Goal: Information Seeking & Learning: Learn about a topic

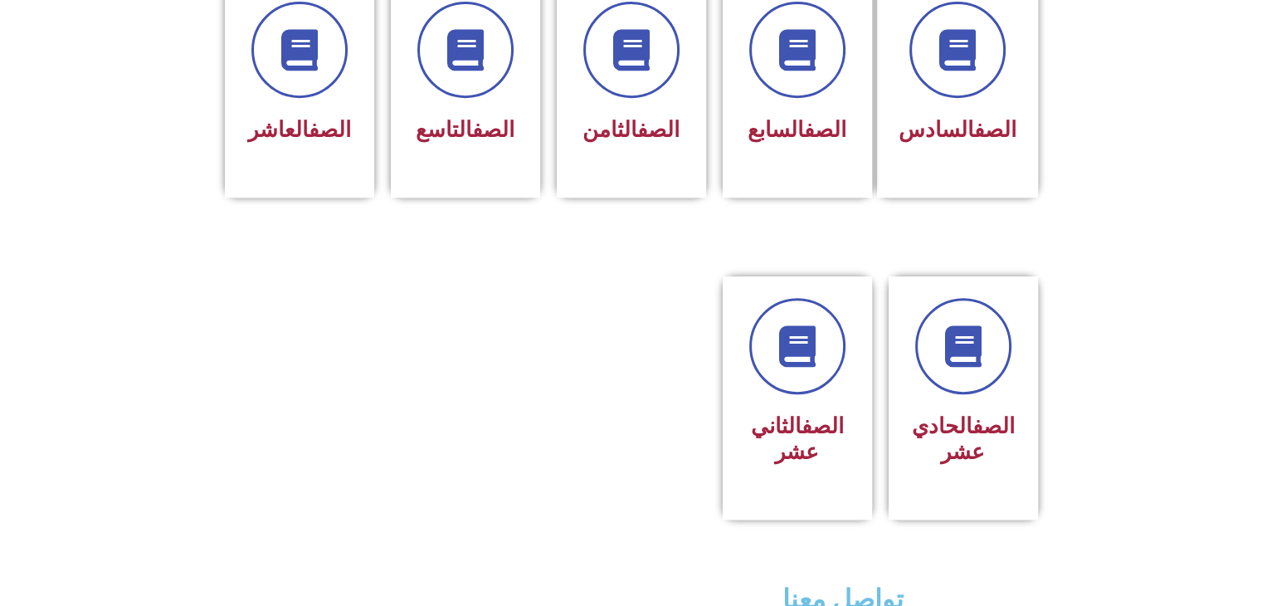
scroll to position [747, 0]
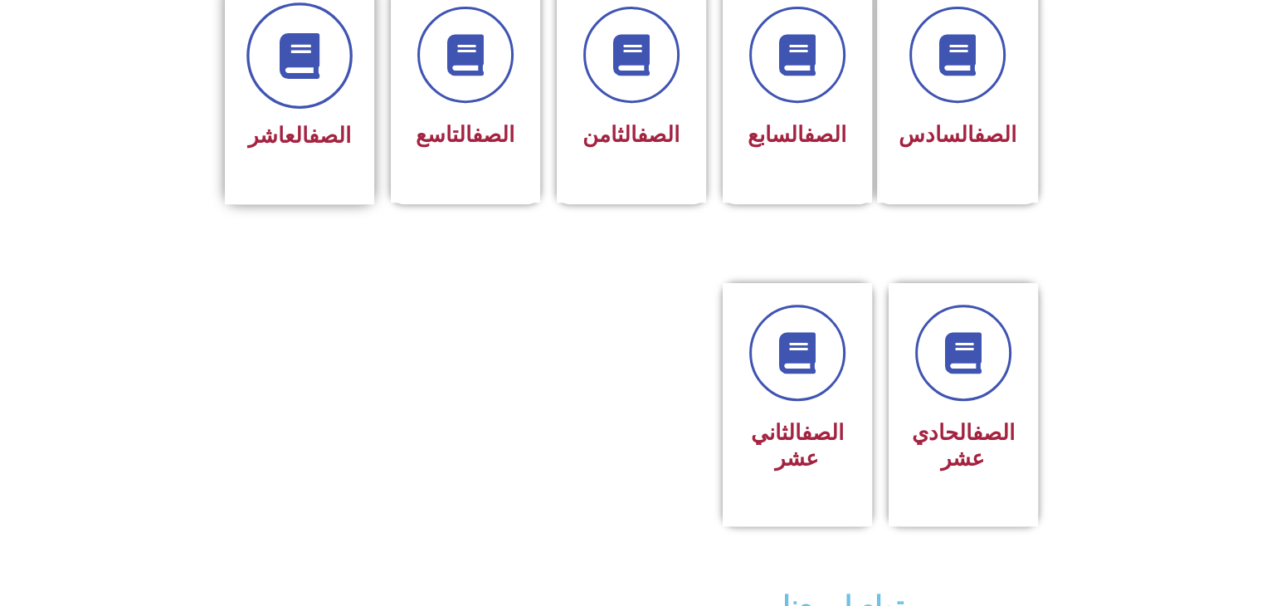
click at [313, 54] on span at bounding box center [299, 55] width 106 height 106
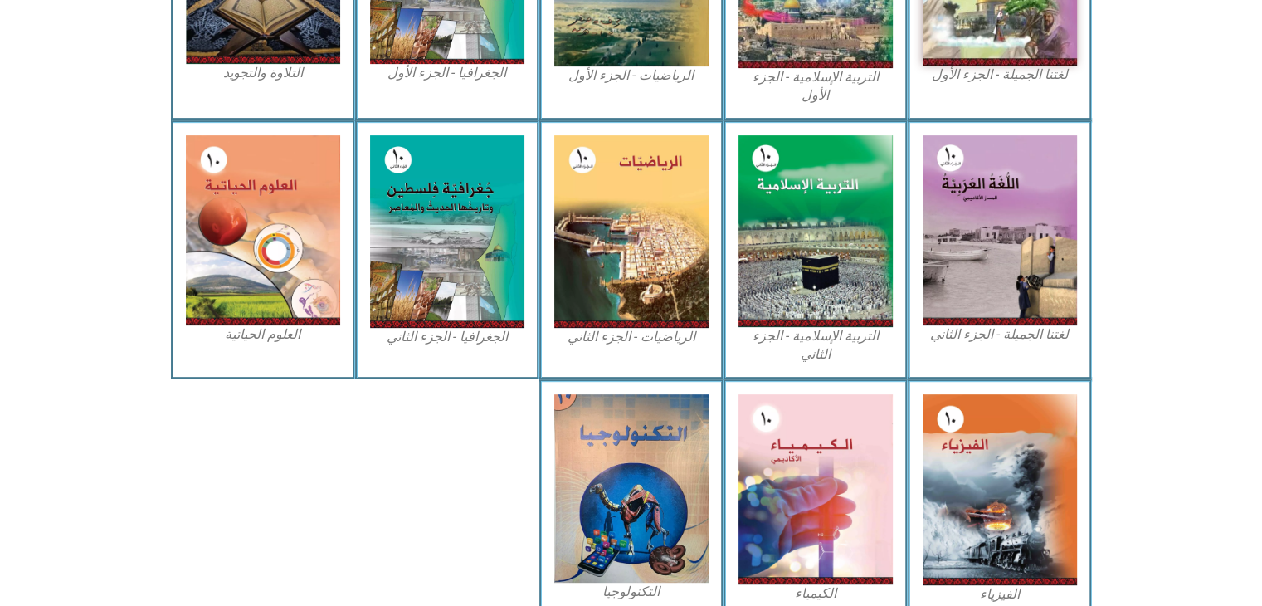
scroll to position [658, 0]
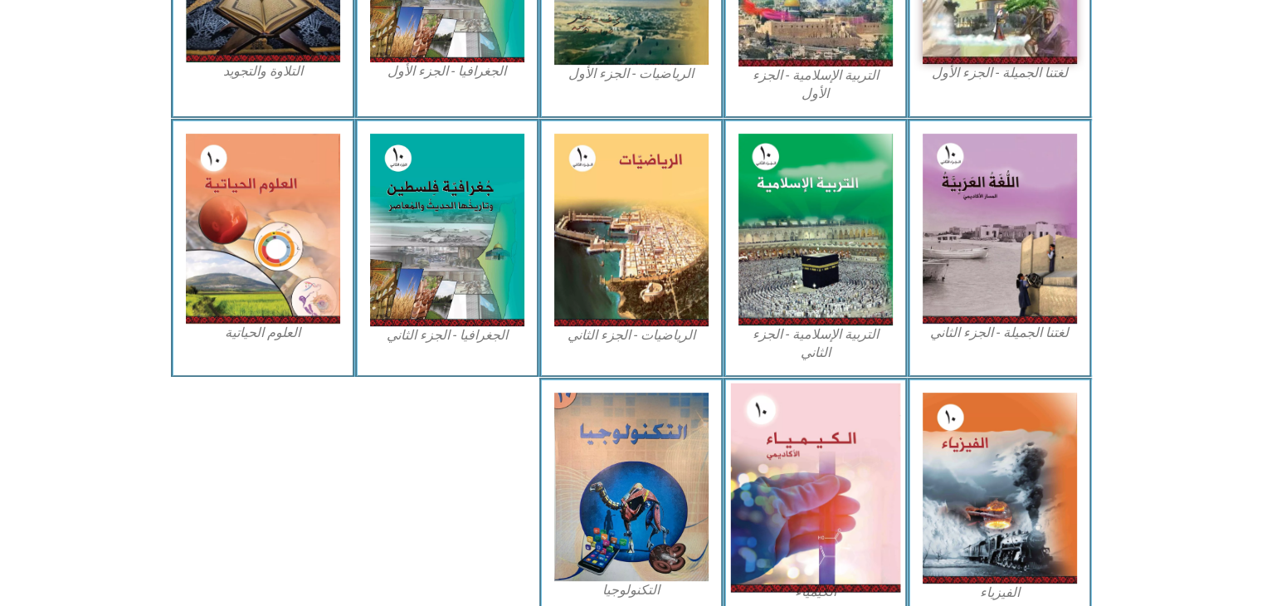
click at [838, 530] on img at bounding box center [815, 487] width 170 height 209
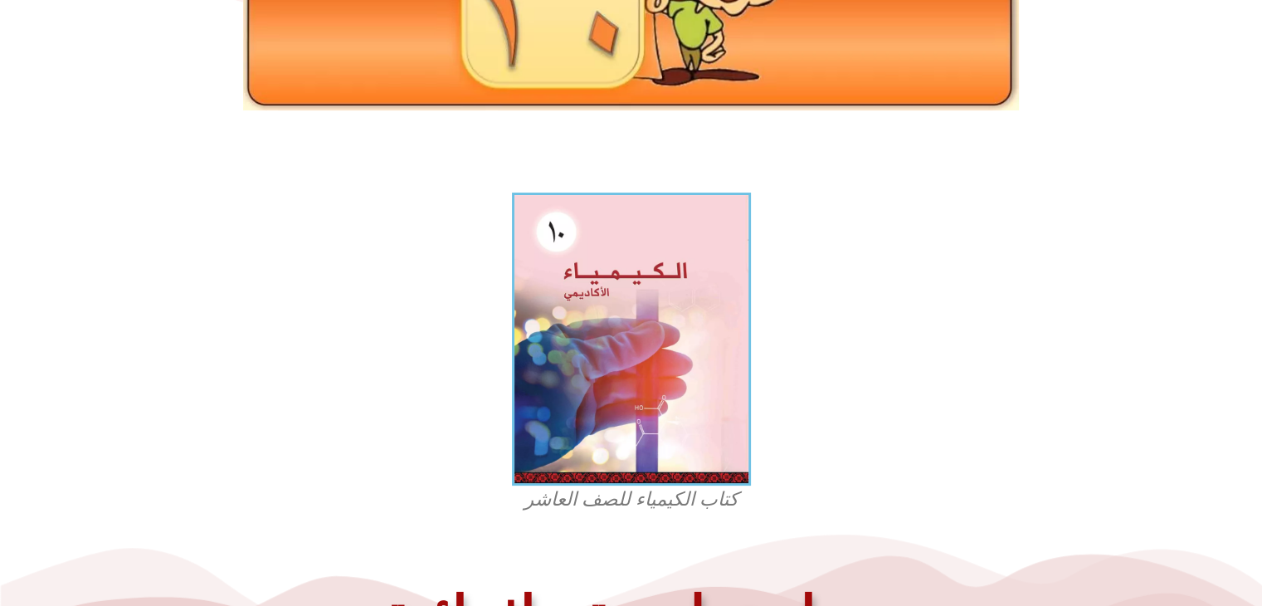
scroll to position [289, 0]
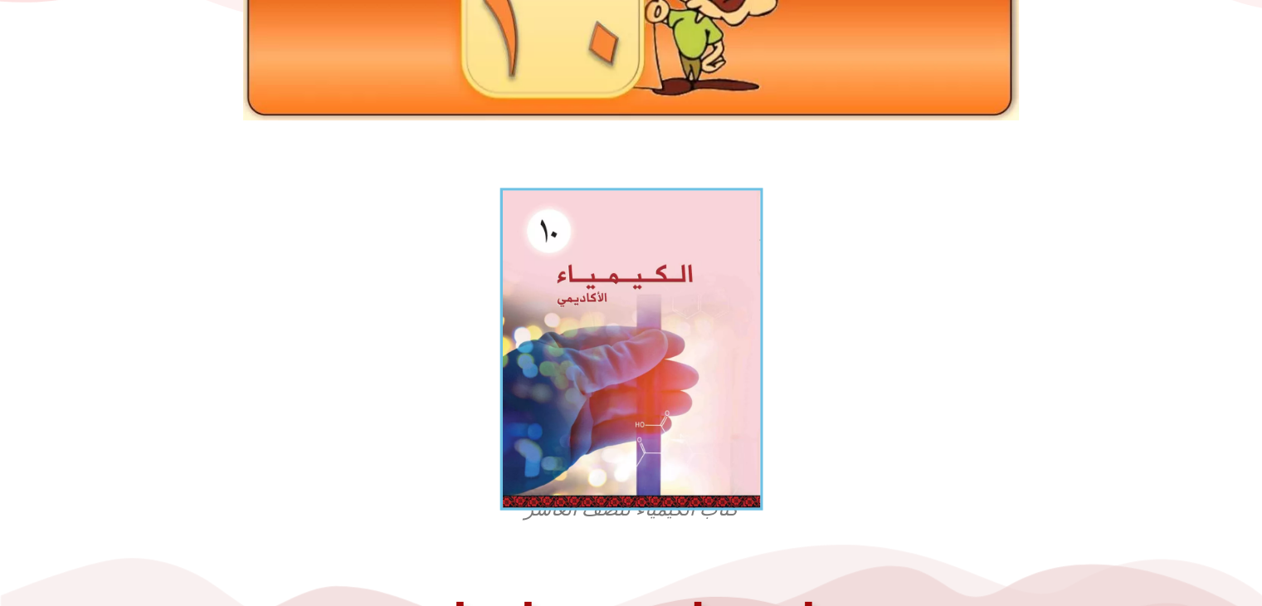
click at [608, 362] on img at bounding box center [631, 349] width 263 height 323
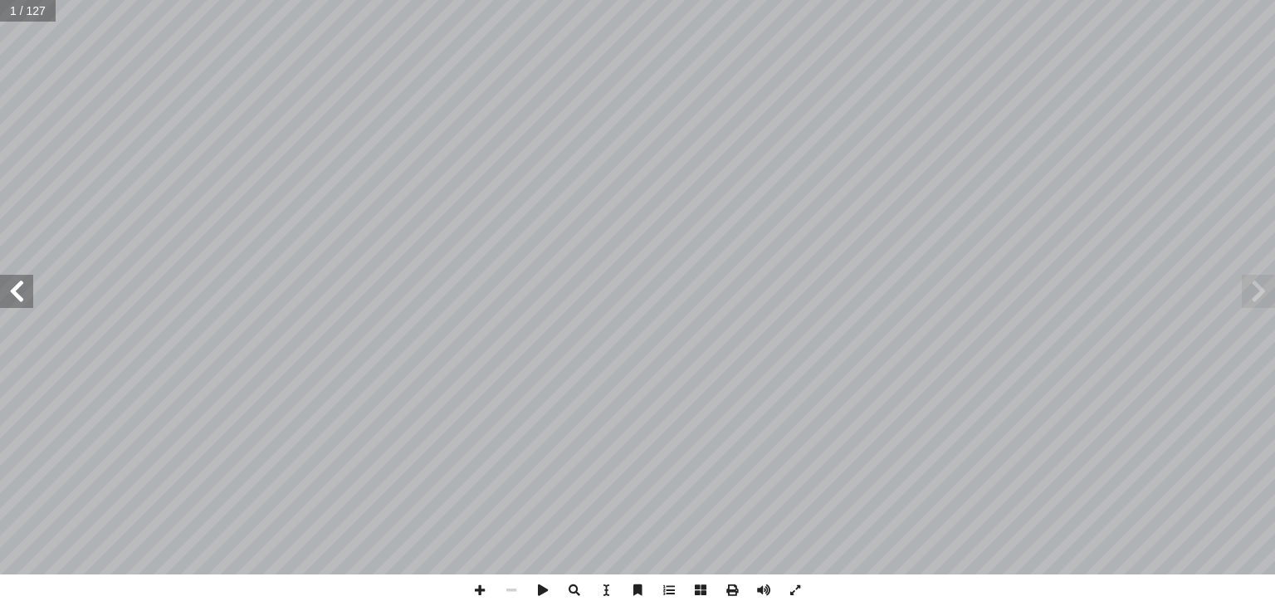
click at [22, 291] on span at bounding box center [16, 291] width 33 height 33
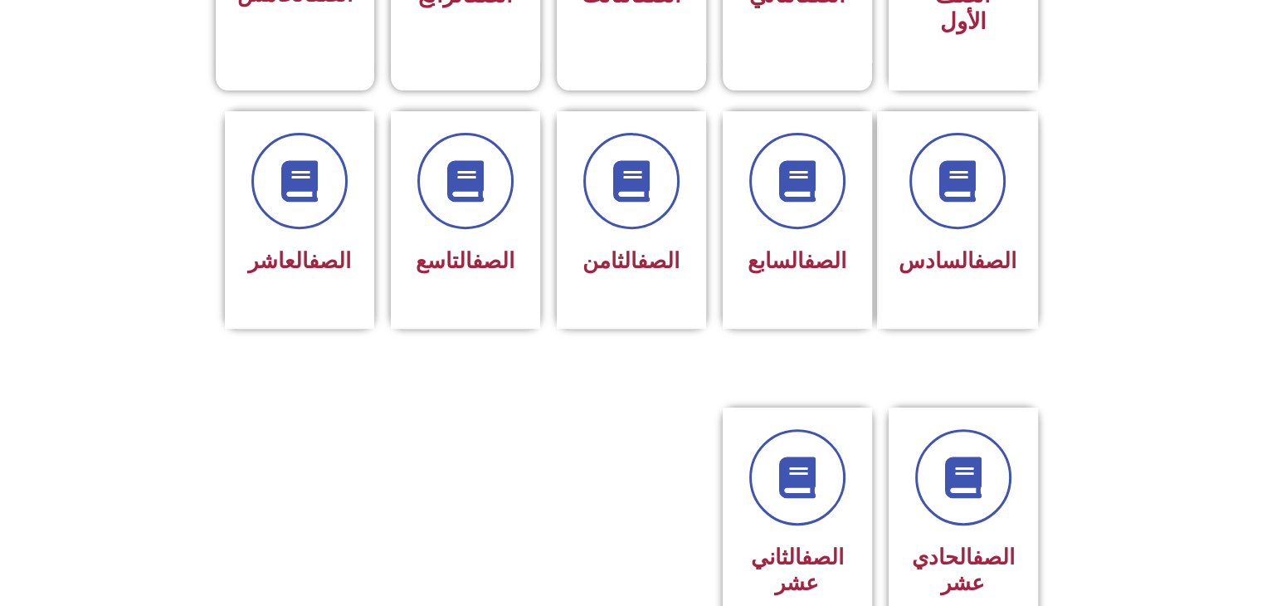
scroll to position [743, 0]
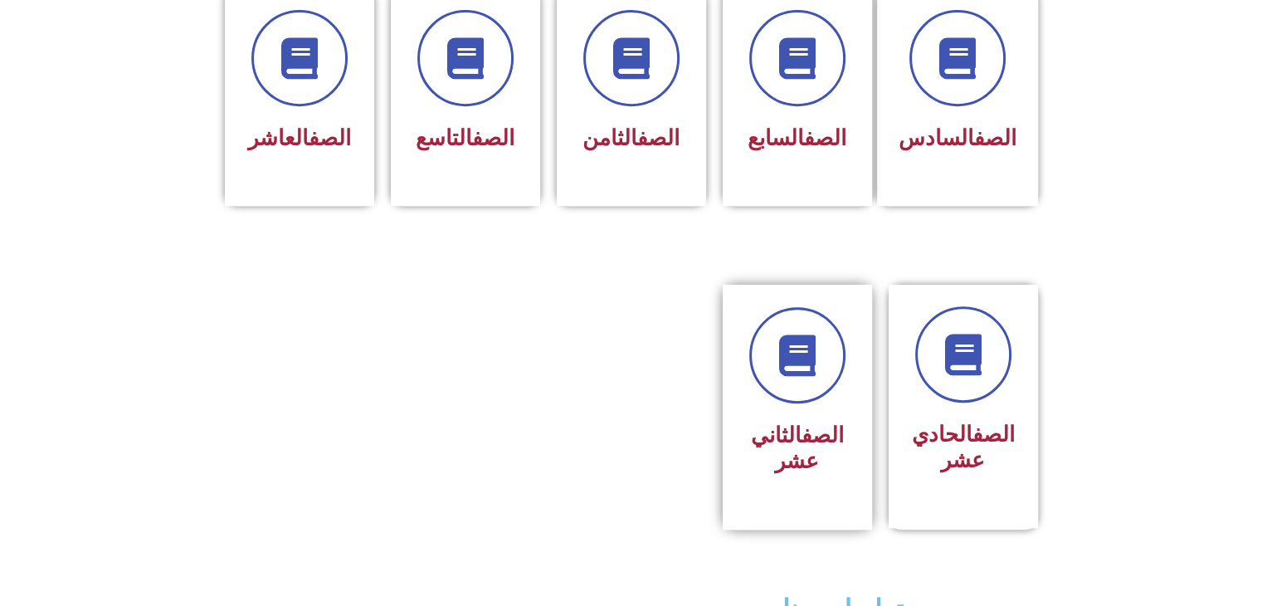
click at [840, 366] on div at bounding box center [797, 355] width 105 height 96
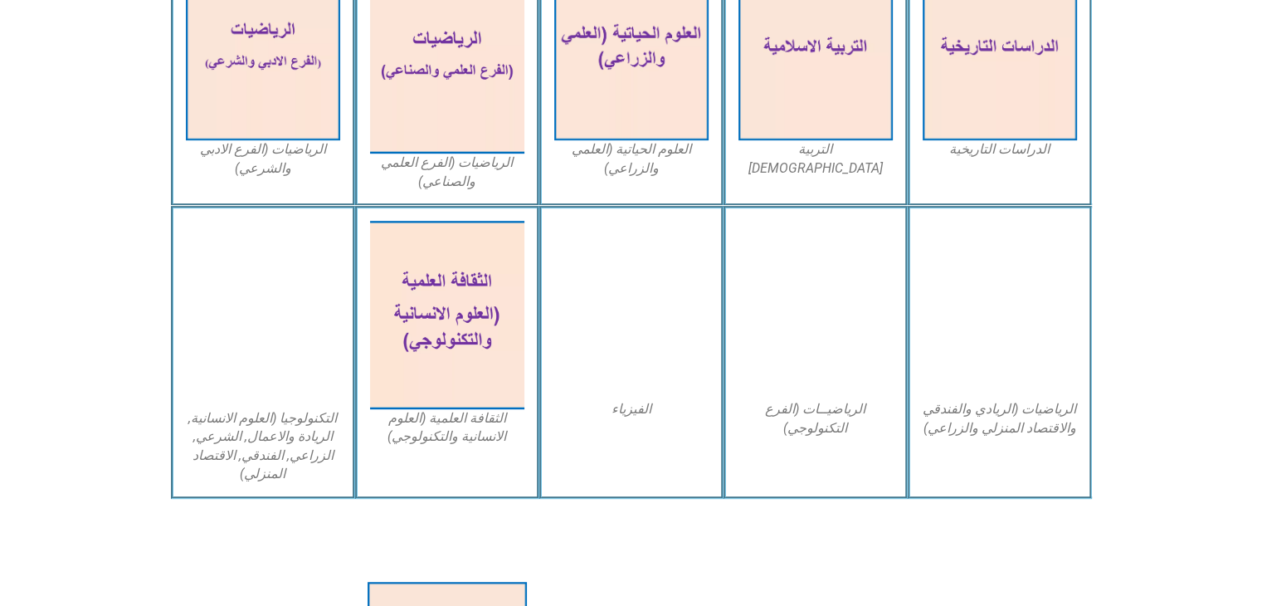
scroll to position [863, 0]
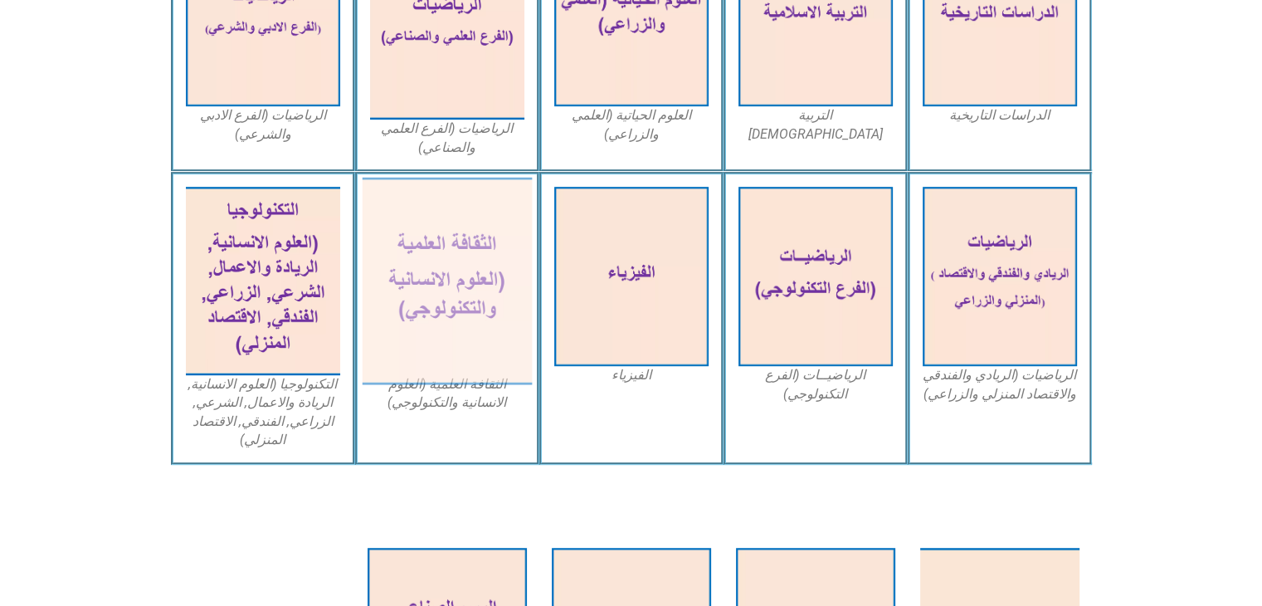
click at [428, 317] on img at bounding box center [447, 281] width 170 height 207
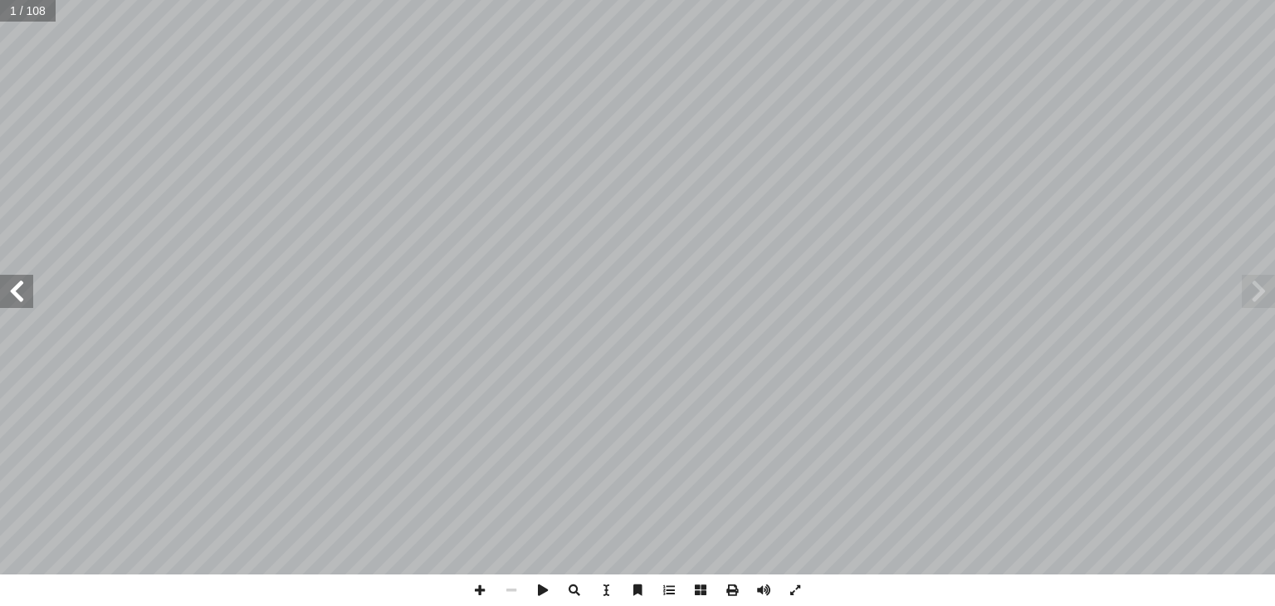
click at [26, 289] on span at bounding box center [16, 291] width 33 height 33
click at [790, 595] on span at bounding box center [795, 590] width 32 height 32
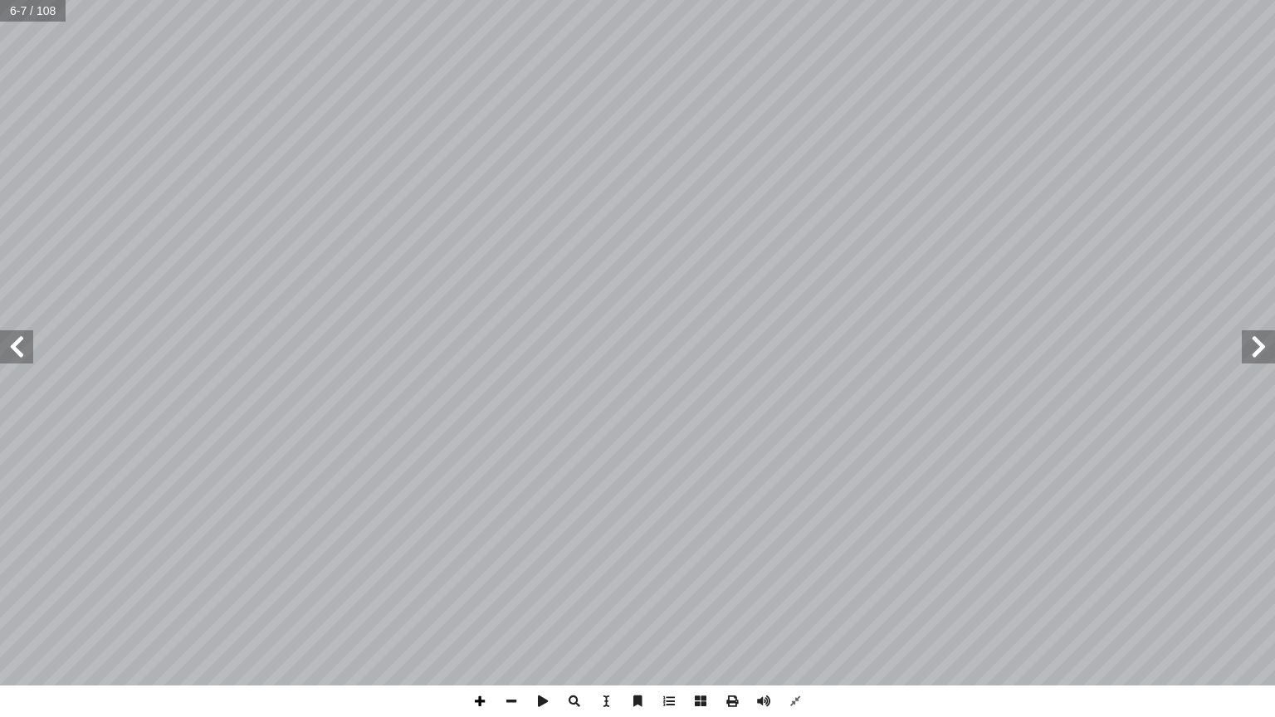
click at [471, 605] on span at bounding box center [480, 701] width 32 height 32
